Goal: Task Accomplishment & Management: Manage account settings

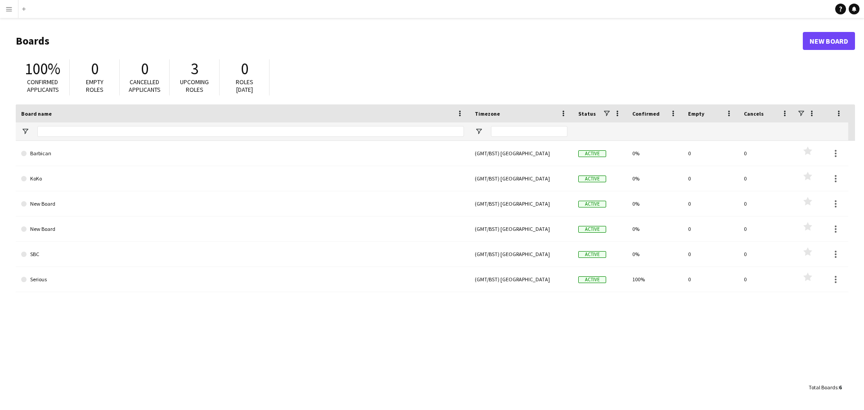
click at [10, 6] on app-icon "Menu" at bounding box center [8, 8] width 7 height 7
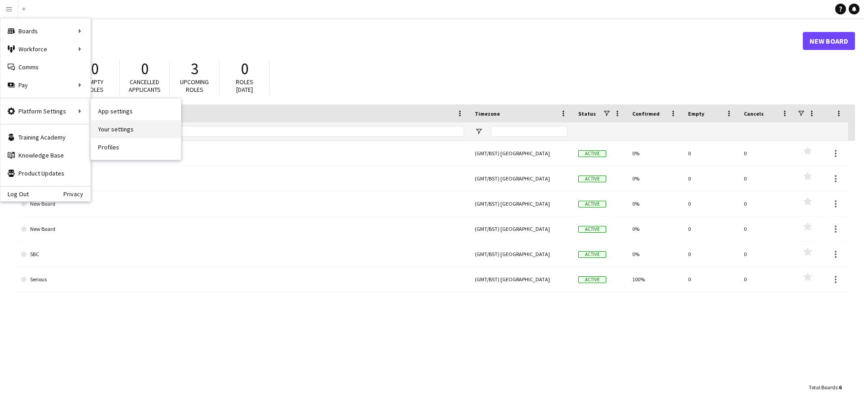
click at [136, 129] on link "Your settings" at bounding box center [136, 129] width 90 height 18
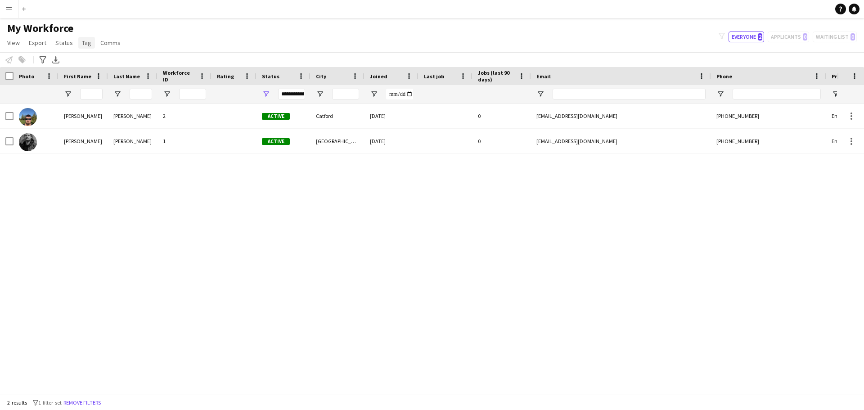
click at [87, 42] on span "Tag" at bounding box center [86, 43] width 9 height 8
click at [93, 60] on span "New tag" at bounding box center [96, 62] width 22 height 8
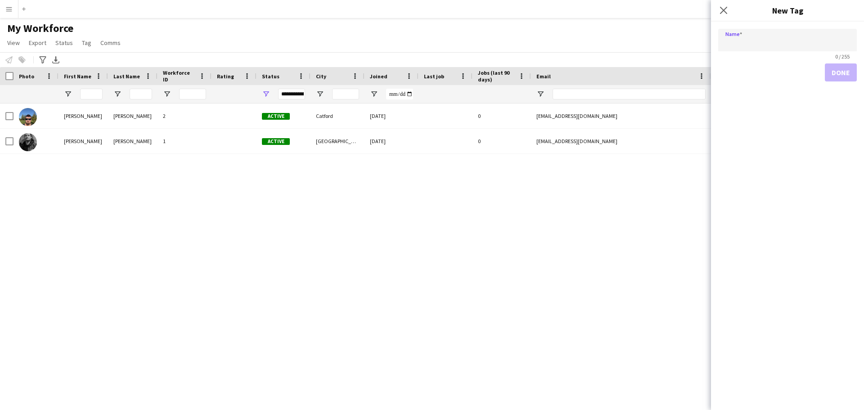
click at [742, 43] on input "Name" at bounding box center [787, 40] width 139 height 22
type input "********"
click at [848, 71] on button "Done" at bounding box center [841, 72] width 32 height 18
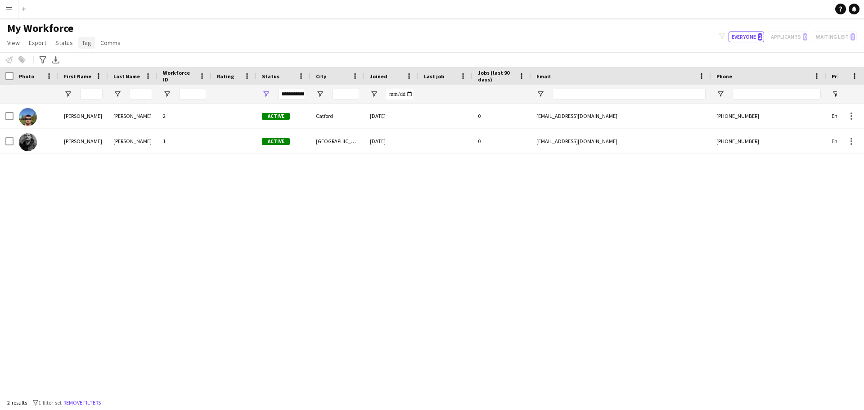
click at [90, 41] on link "Tag" at bounding box center [86, 43] width 17 height 12
click at [94, 61] on span "New tag" at bounding box center [96, 62] width 22 height 8
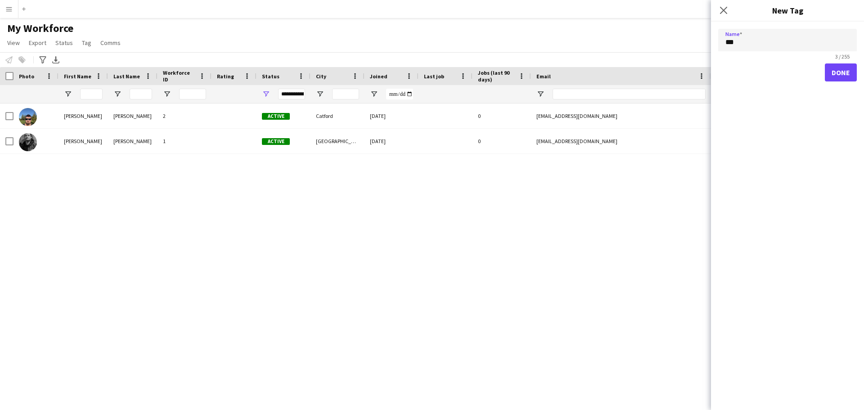
type input "***"
click at [837, 77] on button "Done" at bounding box center [841, 72] width 32 height 18
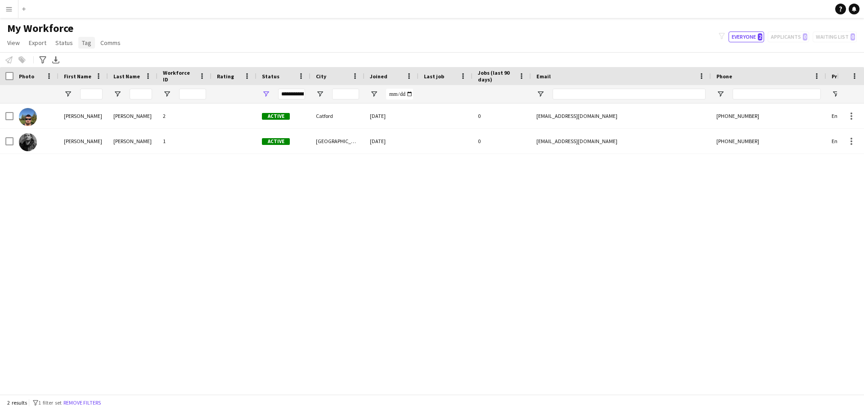
click at [82, 40] on span "Tag" at bounding box center [86, 43] width 9 height 8
click at [107, 58] on link "New tag" at bounding box center [109, 62] width 63 height 19
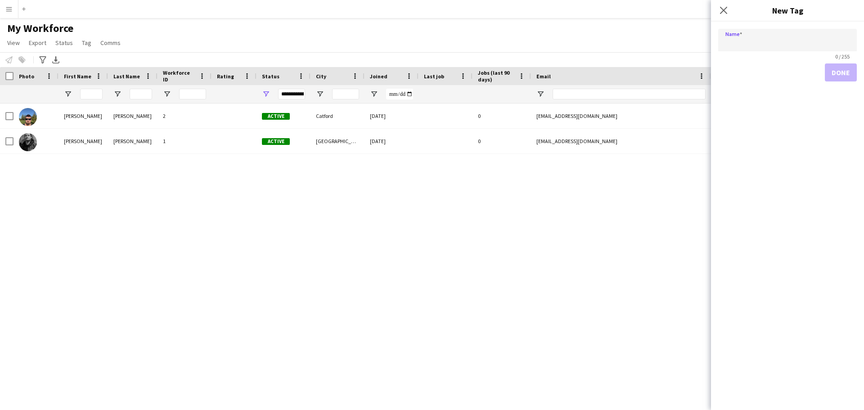
click at [736, 45] on input "Name" at bounding box center [787, 40] width 139 height 22
type input "**********"
click at [831, 75] on button "Done" at bounding box center [841, 72] width 32 height 18
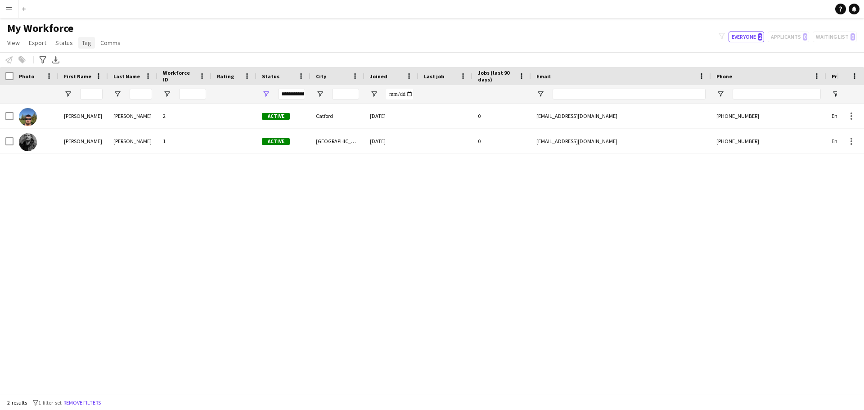
click at [83, 45] on span "Tag" at bounding box center [86, 43] width 9 height 8
click at [102, 212] on div "[PERSON_NAME] 2 Active Catford [DATE] 0 [EMAIL_ADDRESS][DOMAIN_NAME] [PHONE_NUM…" at bounding box center [418, 245] width 837 height 284
click at [10, 10] on app-icon "Menu" at bounding box center [8, 8] width 7 height 7
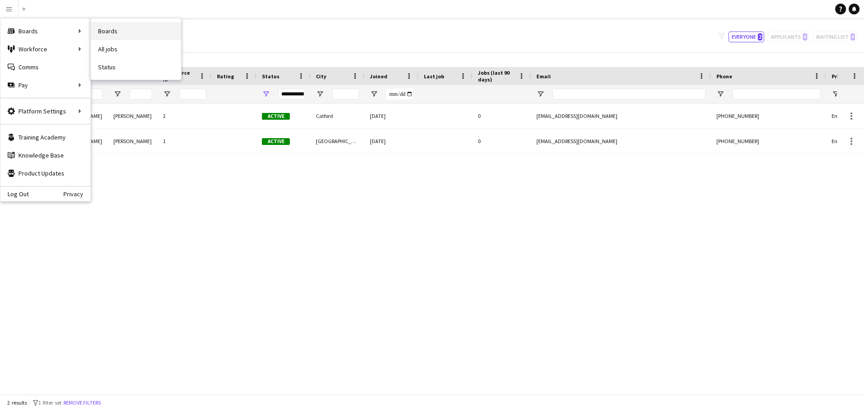
click at [122, 31] on link "Boards" at bounding box center [136, 31] width 90 height 18
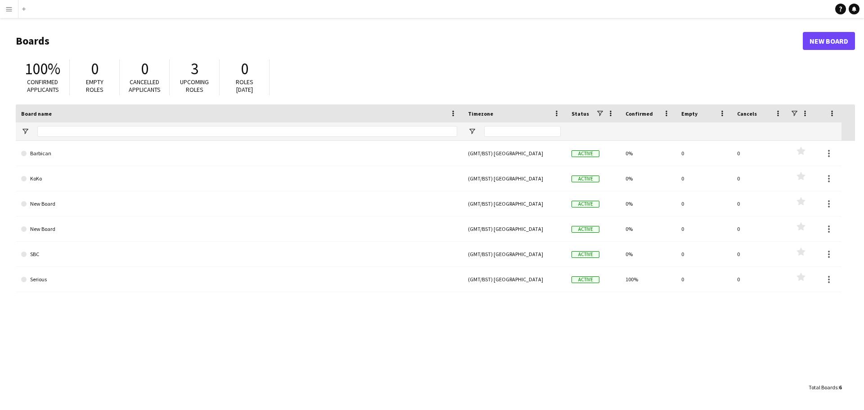
click at [13, 4] on button "Menu" at bounding box center [9, 9] width 18 height 18
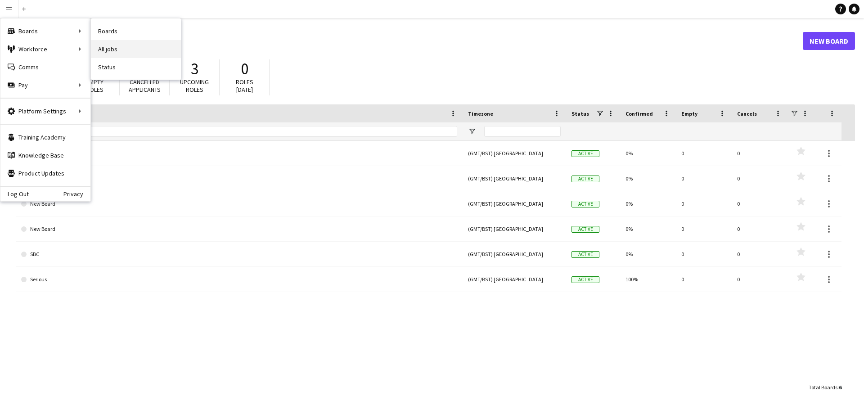
click at [108, 47] on link "All jobs" at bounding box center [136, 49] width 90 height 18
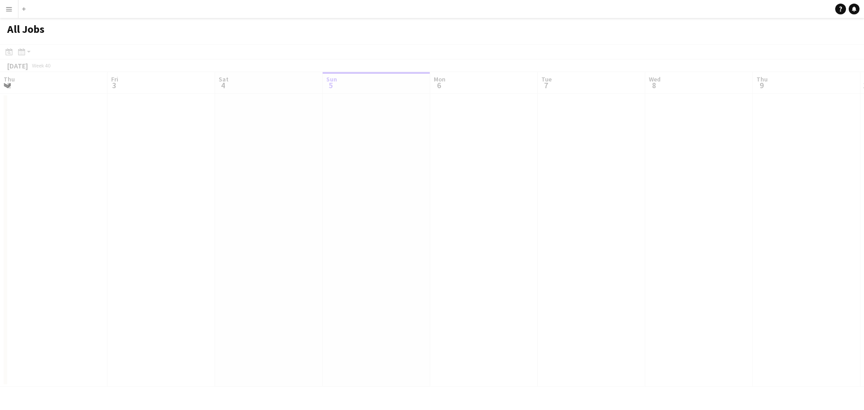
scroll to position [0, 215]
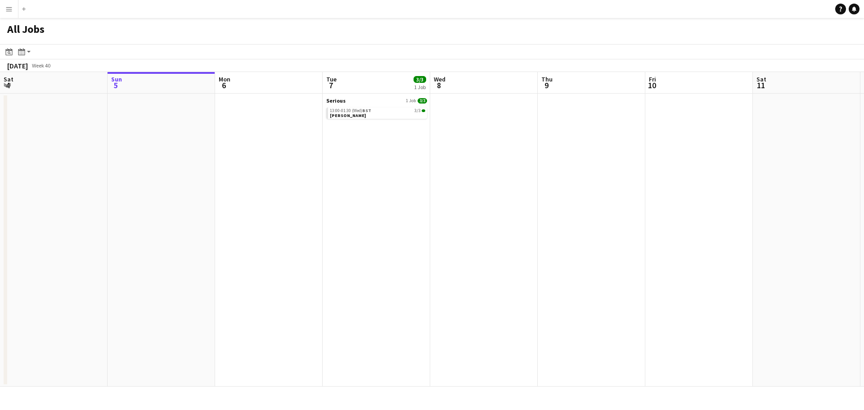
click at [5, 9] on button "Menu" at bounding box center [9, 9] width 18 height 18
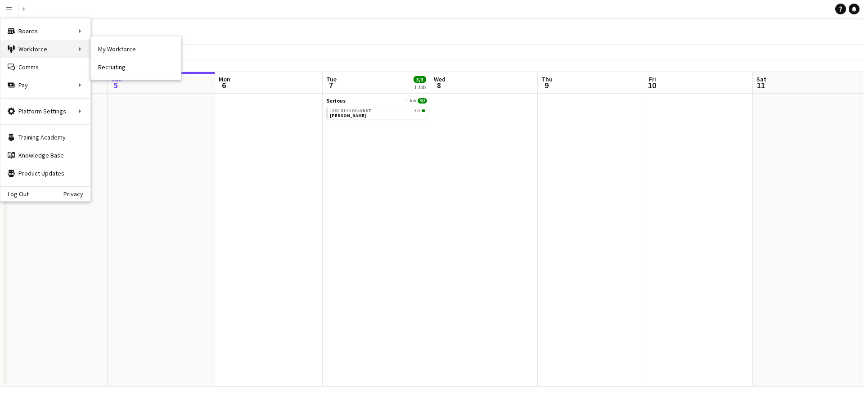
click at [43, 46] on div "Workforce Workforce" at bounding box center [45, 49] width 90 height 18
click at [12, 49] on icon at bounding box center [11, 50] width 2 height 6
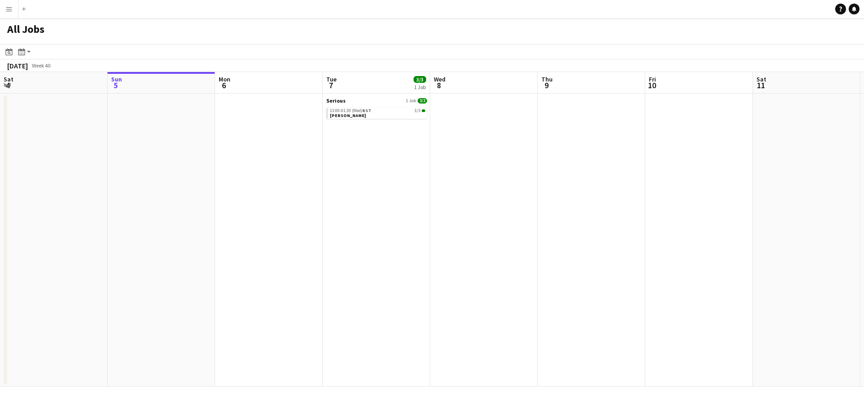
click at [6, 9] on app-icon "Menu" at bounding box center [8, 8] width 7 height 7
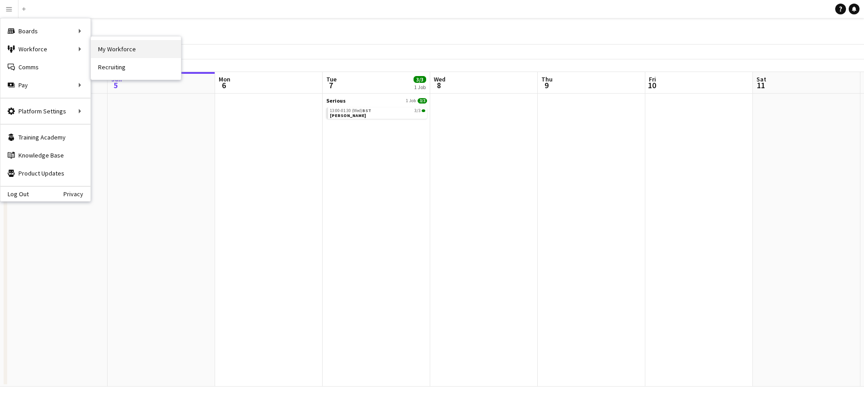
click at [134, 47] on link "My Workforce" at bounding box center [136, 49] width 90 height 18
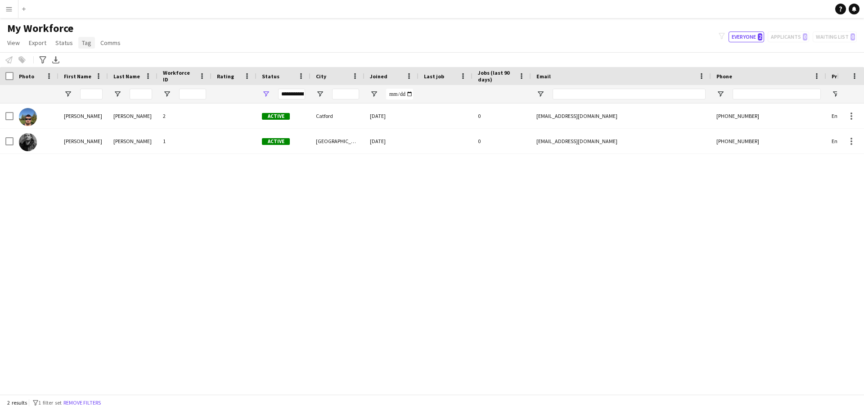
click at [87, 43] on span "Tag" at bounding box center [86, 43] width 9 height 8
click at [99, 65] on span "New tag" at bounding box center [96, 62] width 22 height 8
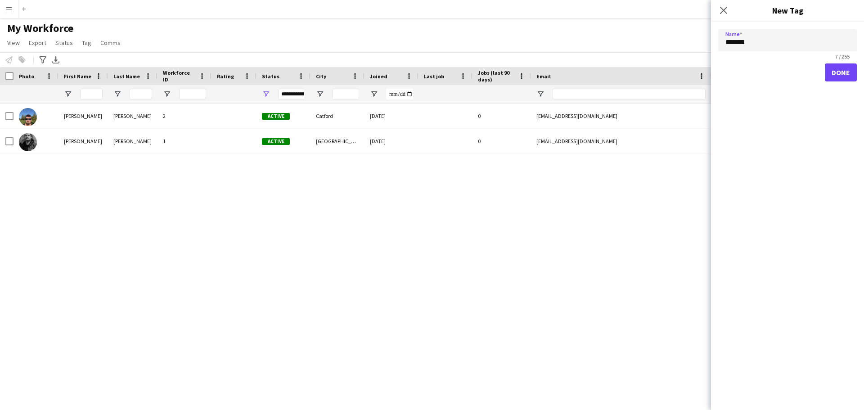
type input "*******"
click at [825, 63] on button "Done" at bounding box center [841, 72] width 32 height 18
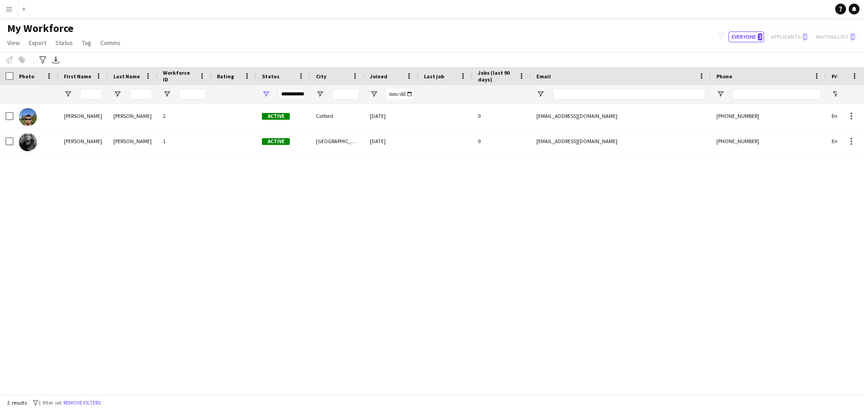
click at [7, 9] on app-icon "Menu" at bounding box center [8, 8] width 7 height 7
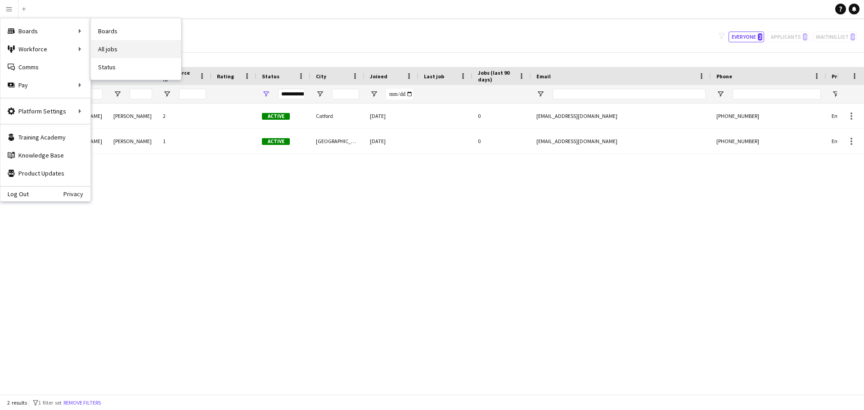
click at [122, 50] on link "All jobs" at bounding box center [136, 49] width 90 height 18
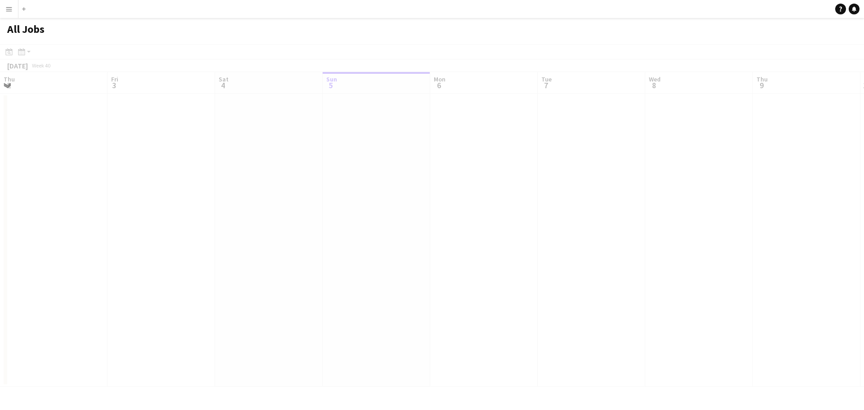
scroll to position [0, 215]
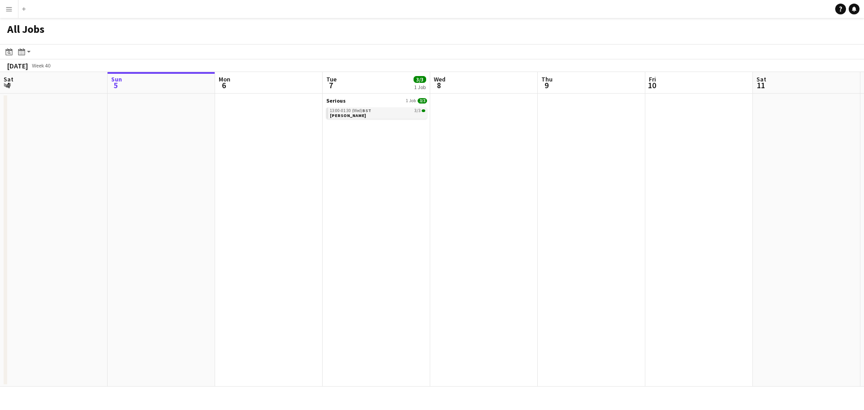
click at [374, 112] on div "13:00-01:30 (Wed) BST 3/3" at bounding box center [377, 110] width 95 height 4
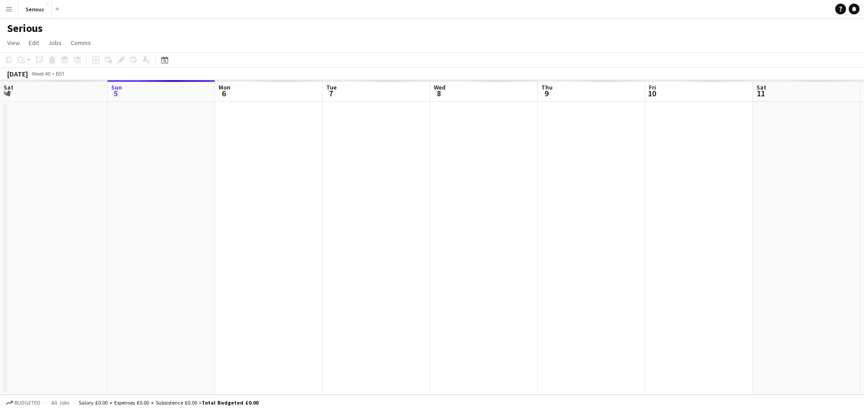
scroll to position [0, 310]
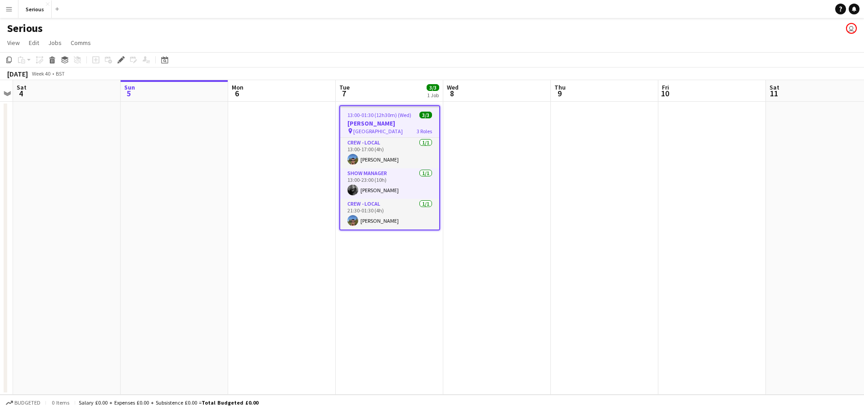
drag, startPoint x: 385, startPoint y: 123, endPoint x: 378, endPoint y: 122, distance: 6.9
click at [378, 122] on h3 "[PERSON_NAME]" at bounding box center [389, 123] width 99 height 8
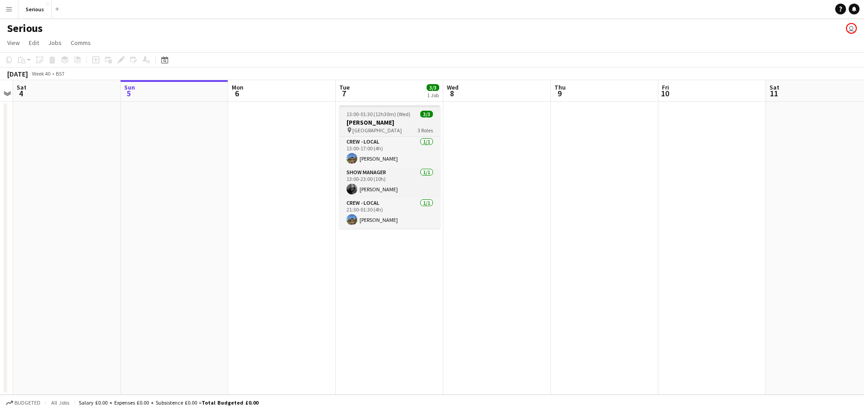
click at [363, 105] on div at bounding box center [389, 106] width 101 height 2
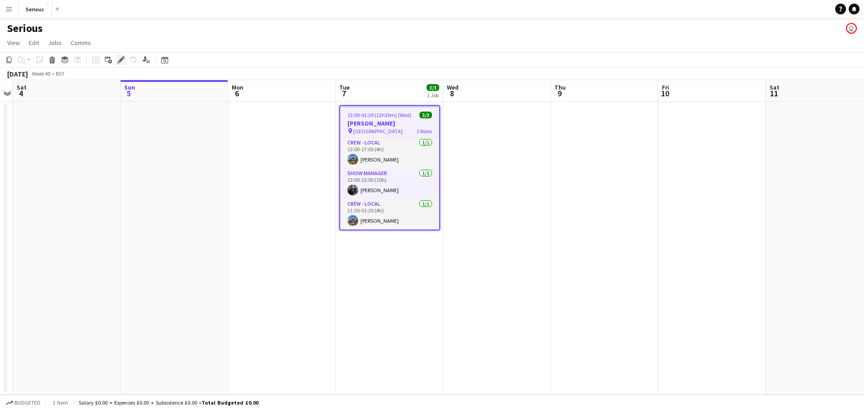
click at [119, 60] on icon "Edit" at bounding box center [120, 59] width 7 height 7
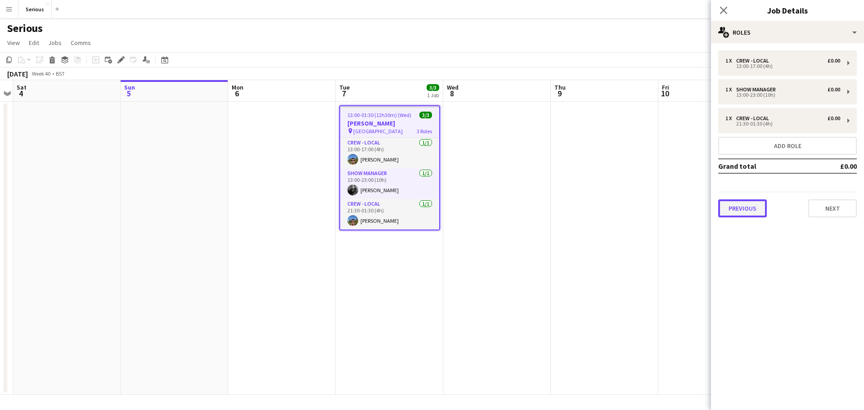
click at [746, 212] on button "Previous" at bounding box center [742, 208] width 49 height 18
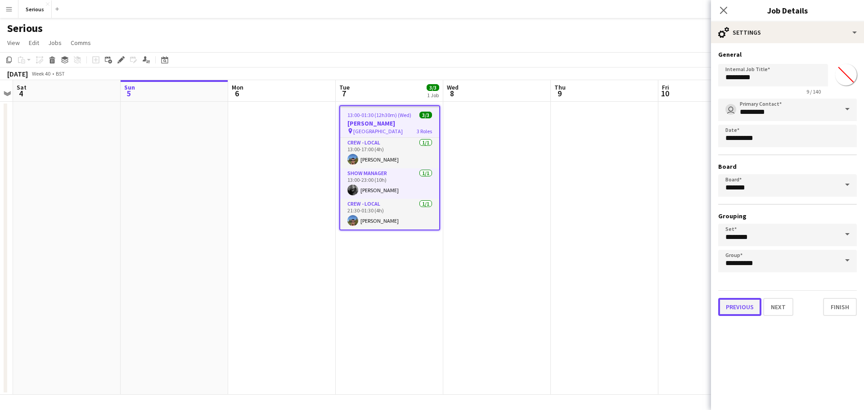
click at [741, 308] on button "Previous" at bounding box center [739, 307] width 43 height 18
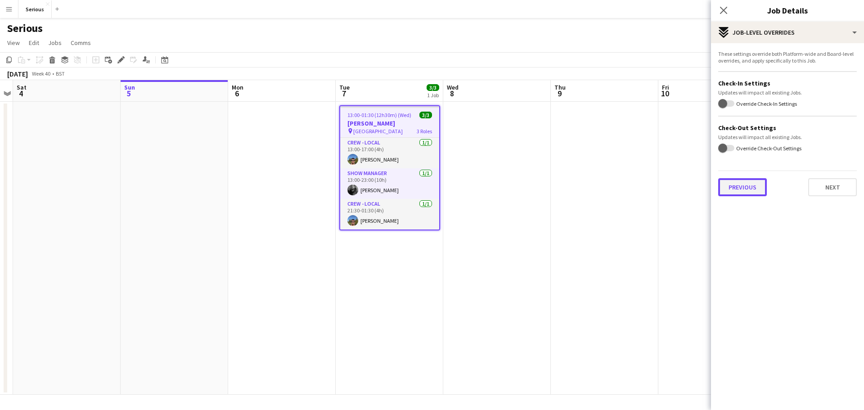
click at [742, 181] on button "Previous" at bounding box center [742, 187] width 49 height 18
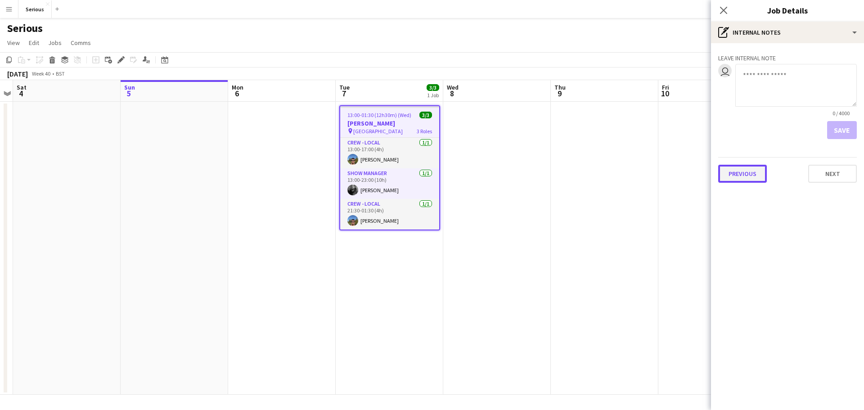
click at [745, 178] on button "Previous" at bounding box center [742, 174] width 49 height 18
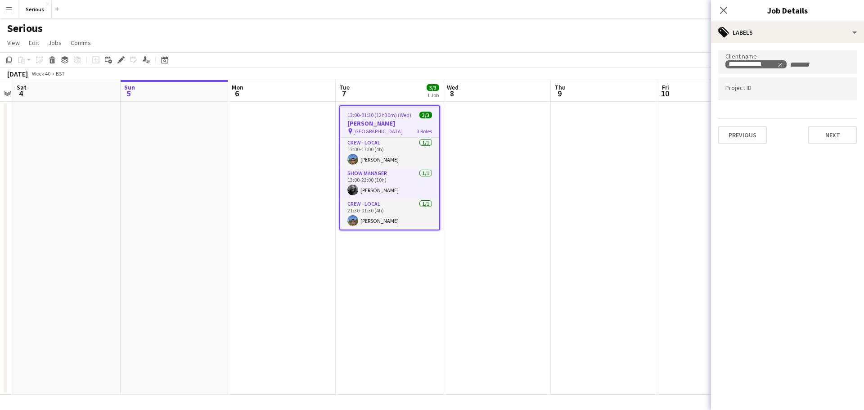
click at [785, 95] on div at bounding box center [787, 88] width 139 height 23
type input "*******"
click at [822, 135] on button "Next" at bounding box center [832, 135] width 49 height 18
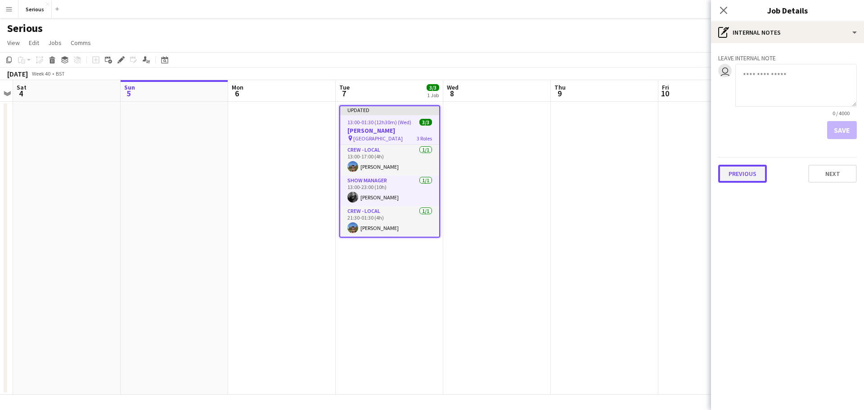
click at [751, 174] on button "Previous" at bounding box center [742, 174] width 49 height 18
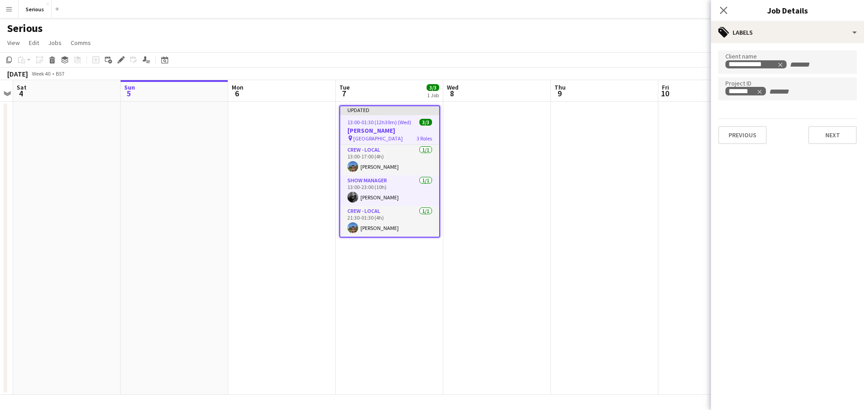
click at [471, 217] on app-date-cell at bounding box center [497, 248] width 108 height 293
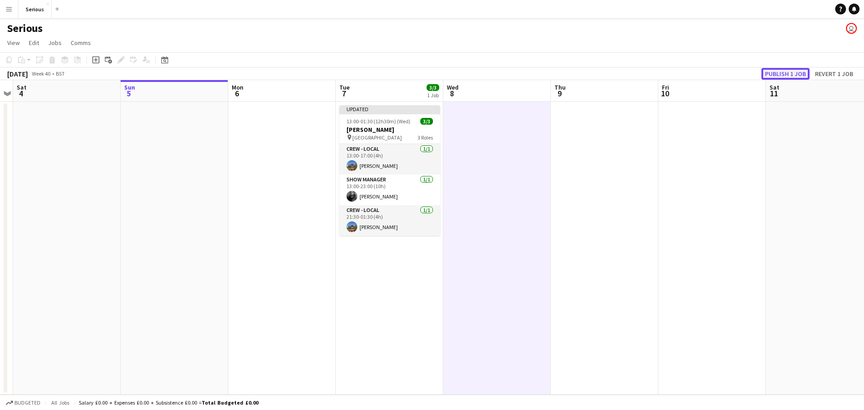
click at [778, 74] on button "Publish 1 job" at bounding box center [785, 74] width 48 height 12
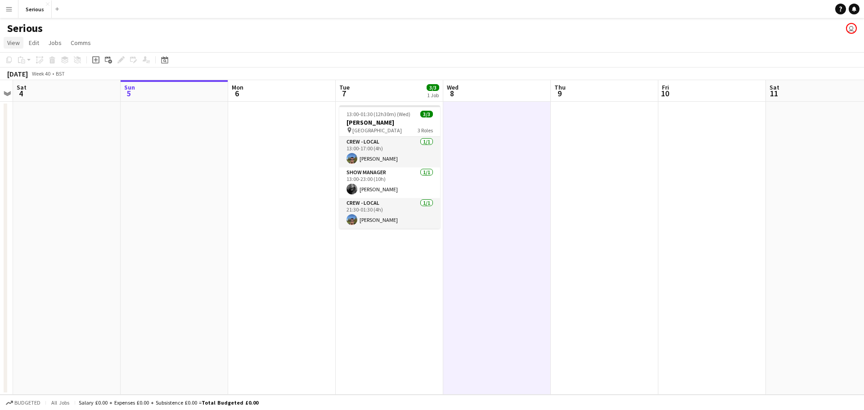
click at [10, 43] on span "View" at bounding box center [13, 43] width 13 height 8
click at [81, 43] on span "Comms" at bounding box center [81, 43] width 20 height 8
click at [47, 43] on link "Jobs" at bounding box center [55, 43] width 21 height 12
click at [27, 43] on link "Edit" at bounding box center [34, 43] width 18 height 12
click at [62, 43] on link "Jobs" at bounding box center [55, 43] width 21 height 12
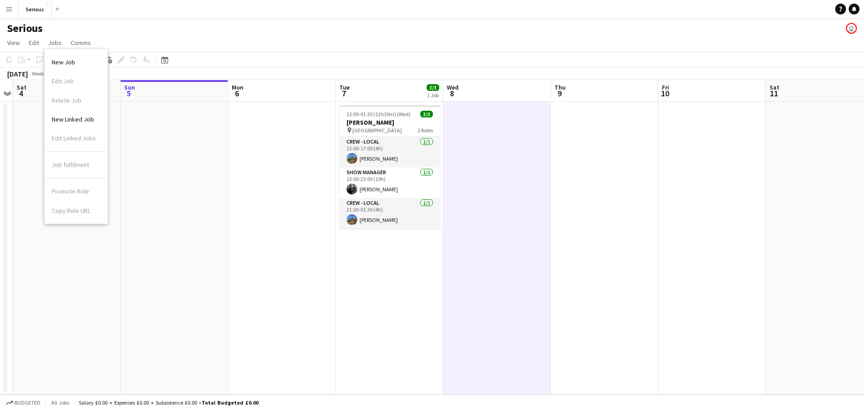
click at [73, 28] on div "Serious user" at bounding box center [432, 26] width 864 height 17
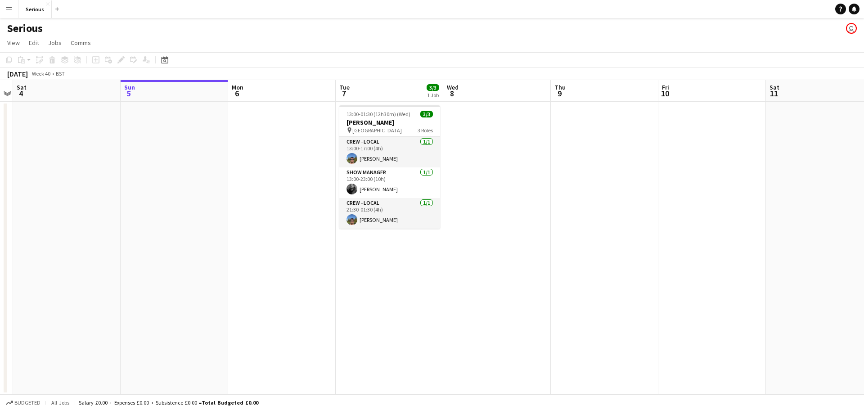
click at [9, 7] on app-icon "Menu" at bounding box center [8, 8] width 7 height 7
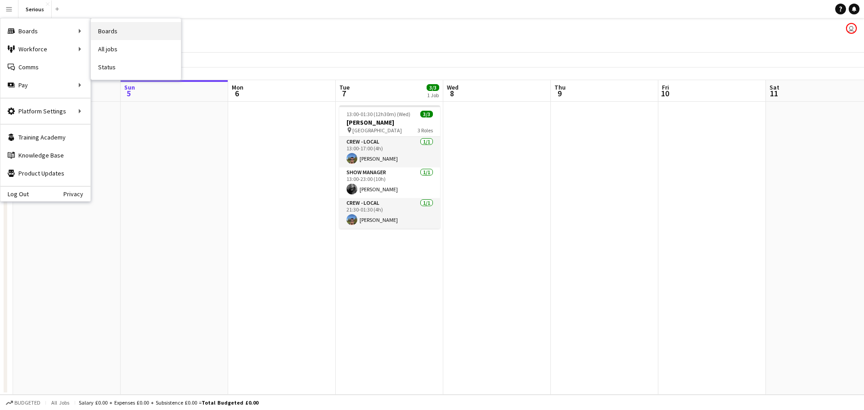
click at [124, 33] on link "Boards" at bounding box center [136, 31] width 90 height 18
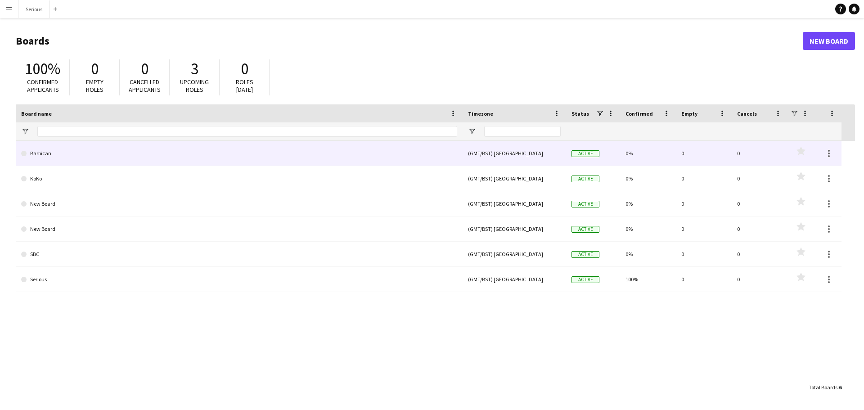
click at [292, 151] on link "Barbican" at bounding box center [239, 153] width 436 height 25
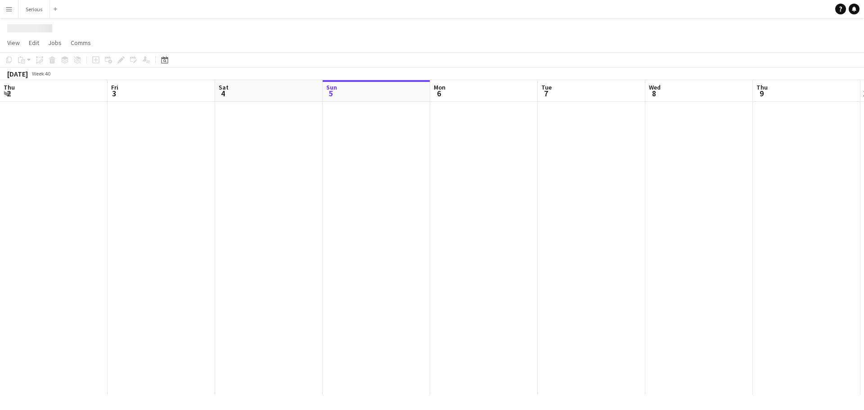
scroll to position [0, 215]
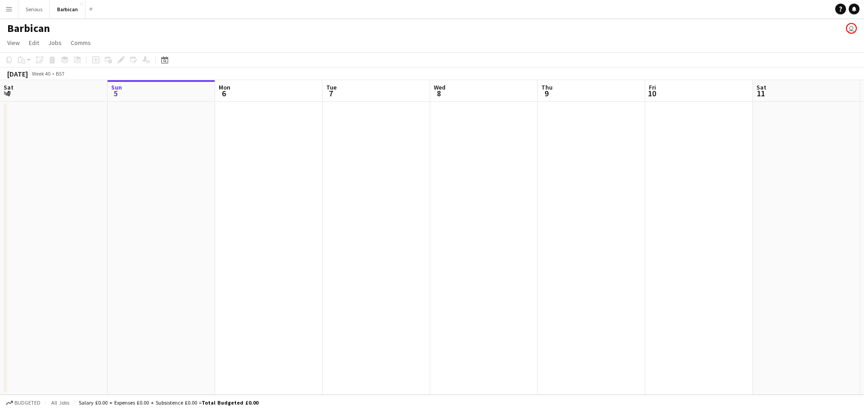
click at [11, 10] on app-icon "Menu" at bounding box center [8, 8] width 7 height 7
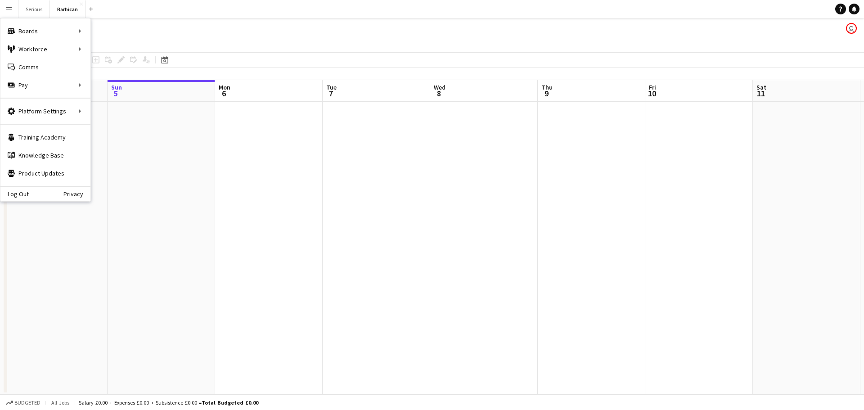
click at [190, 144] on app-date-cell at bounding box center [162, 248] width 108 height 293
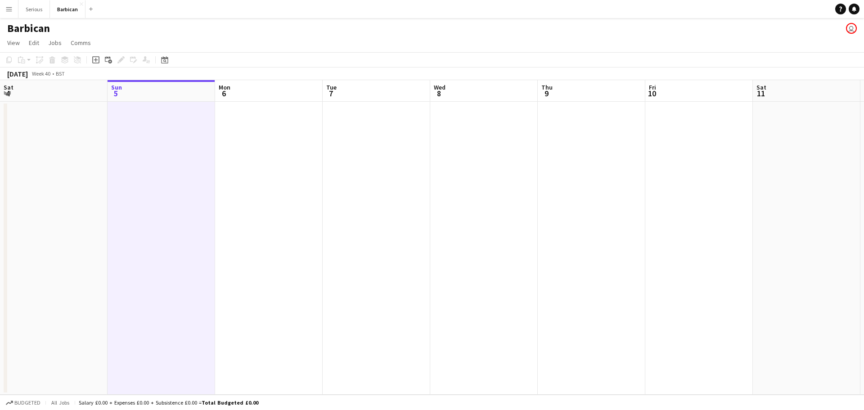
click at [8, 8] on app-icon "Menu" at bounding box center [8, 8] width 7 height 7
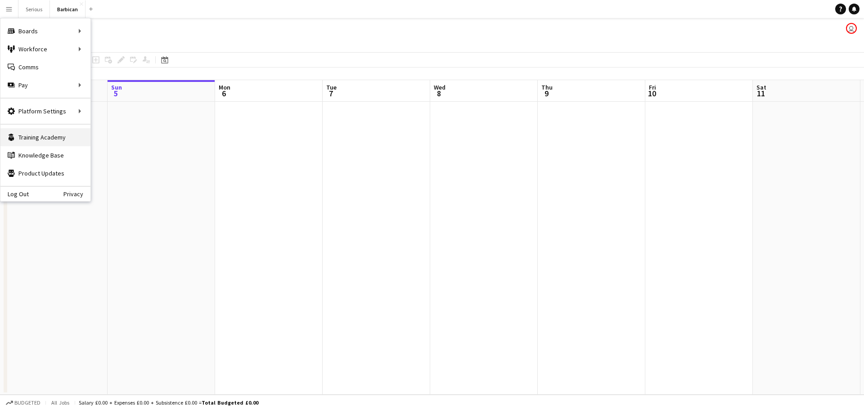
click at [42, 138] on link "Training Academy Training Academy" at bounding box center [45, 137] width 90 height 18
click at [287, 35] on div "Barbican user" at bounding box center [432, 26] width 864 height 17
